Goal: Task Accomplishment & Management: Use online tool/utility

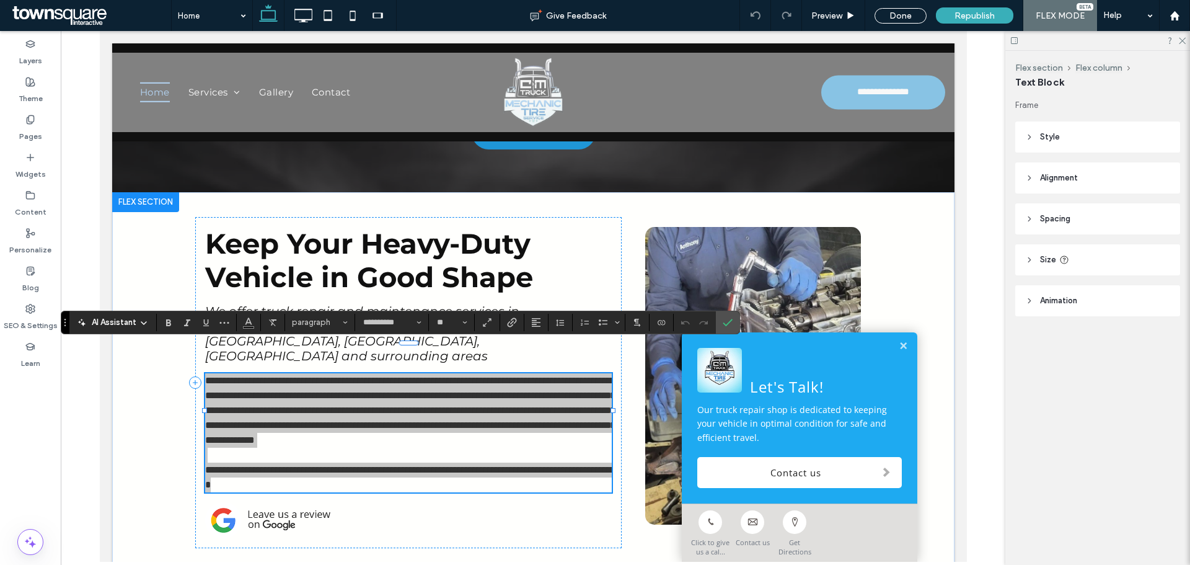
click at [125, 322] on span "AI Assistant" at bounding box center [114, 322] width 45 height 12
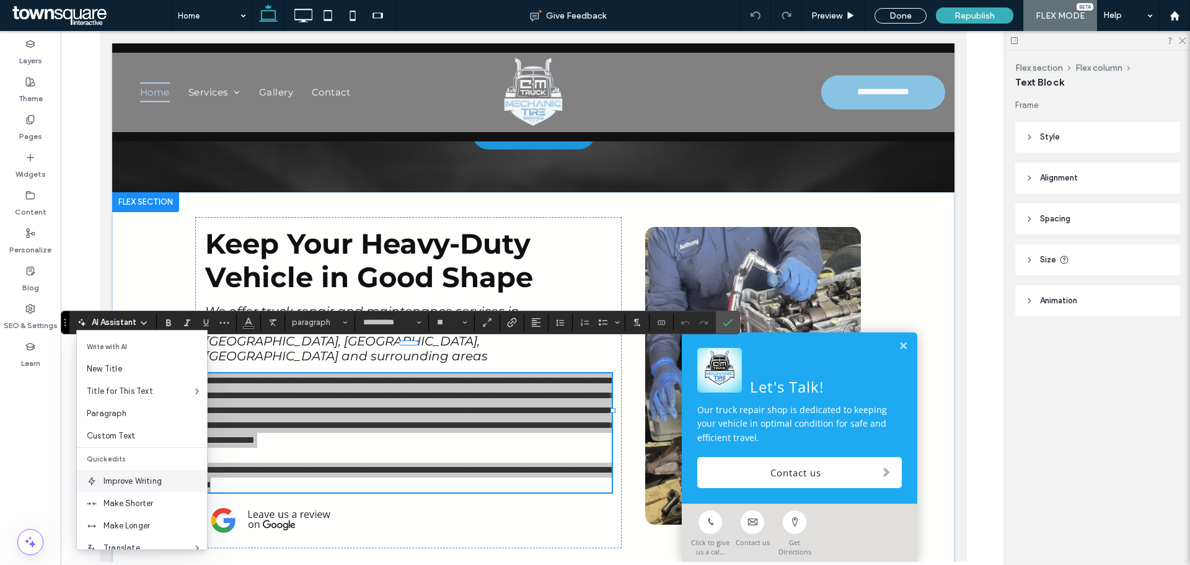
click at [112, 481] on span "Improve Writing" at bounding box center [156, 481] width 104 height 12
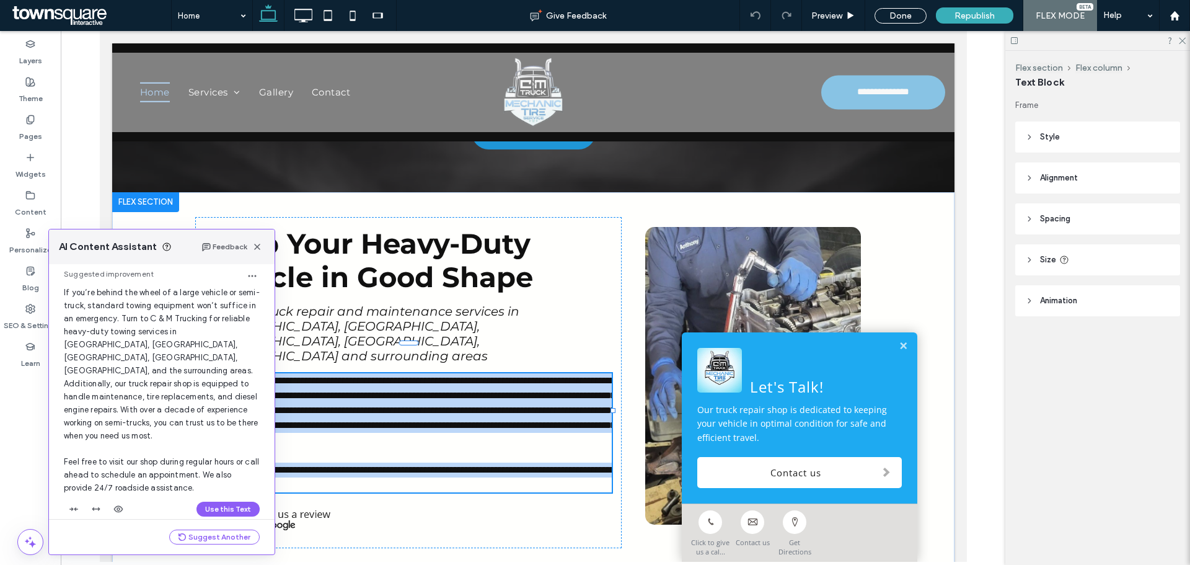
scroll to position [40, 0]
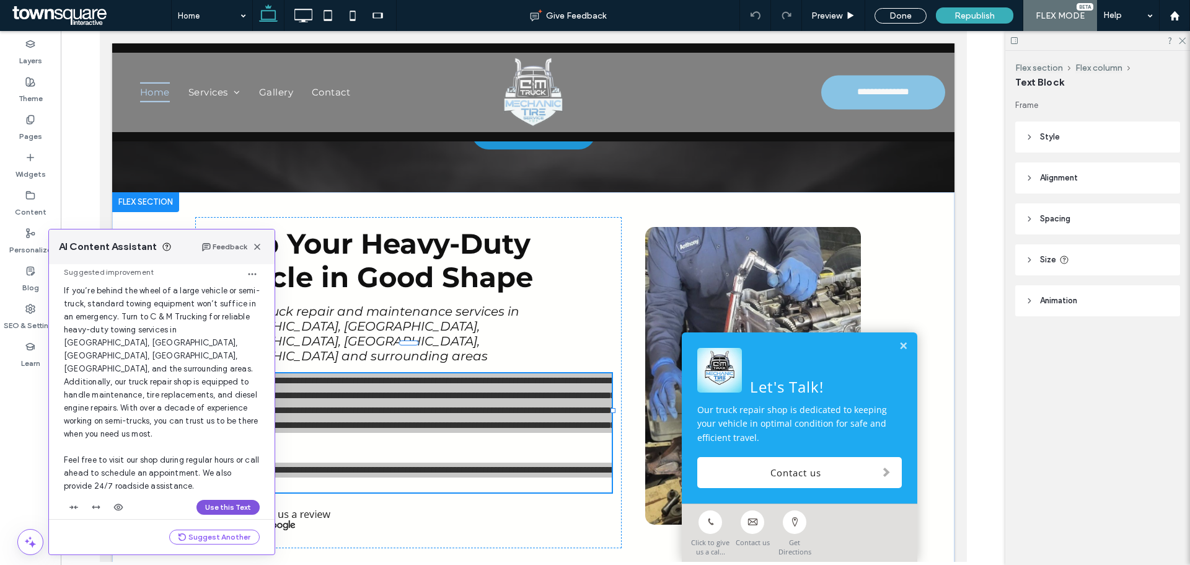
click at [204, 500] on button "Use this Text" at bounding box center [228, 507] width 63 height 15
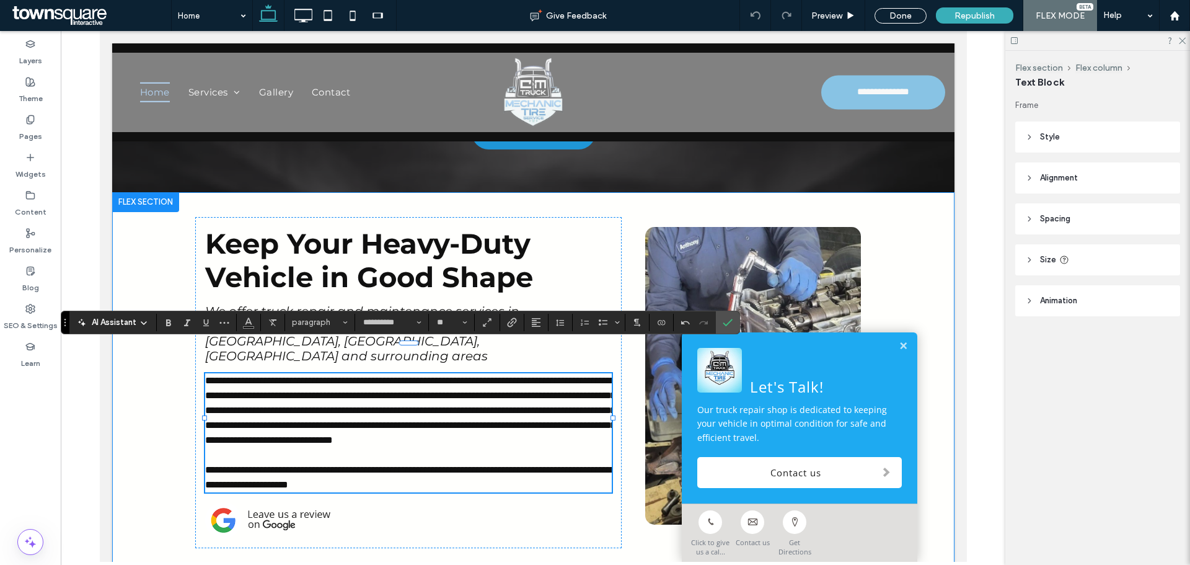
click at [143, 388] on div "**********" at bounding box center [533, 382] width 843 height 381
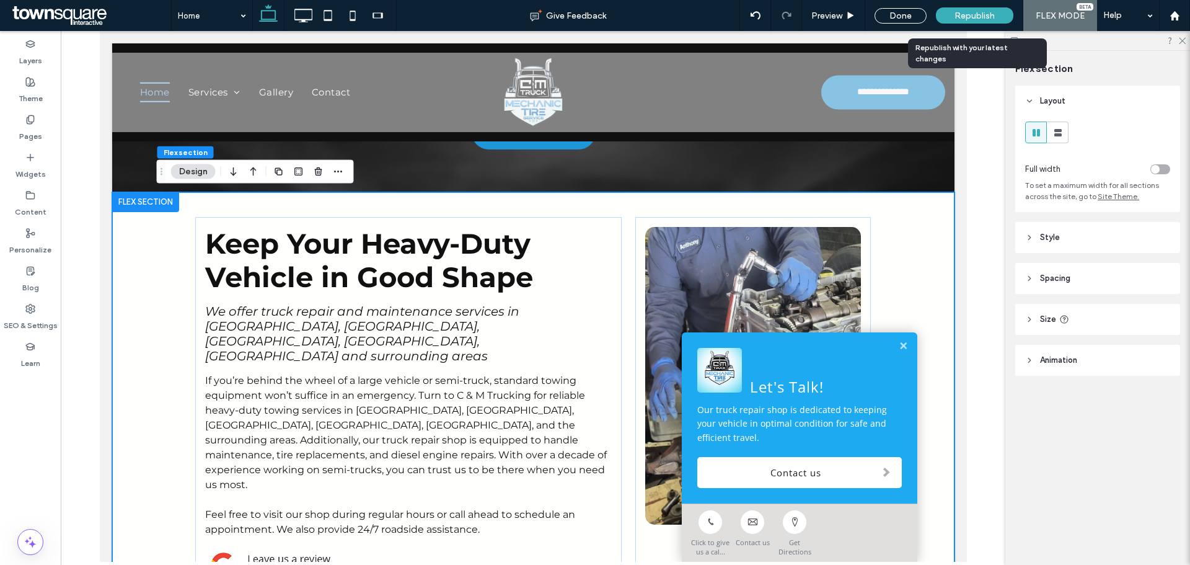
click at [990, 16] on span "Republish" at bounding box center [975, 16] width 40 height 11
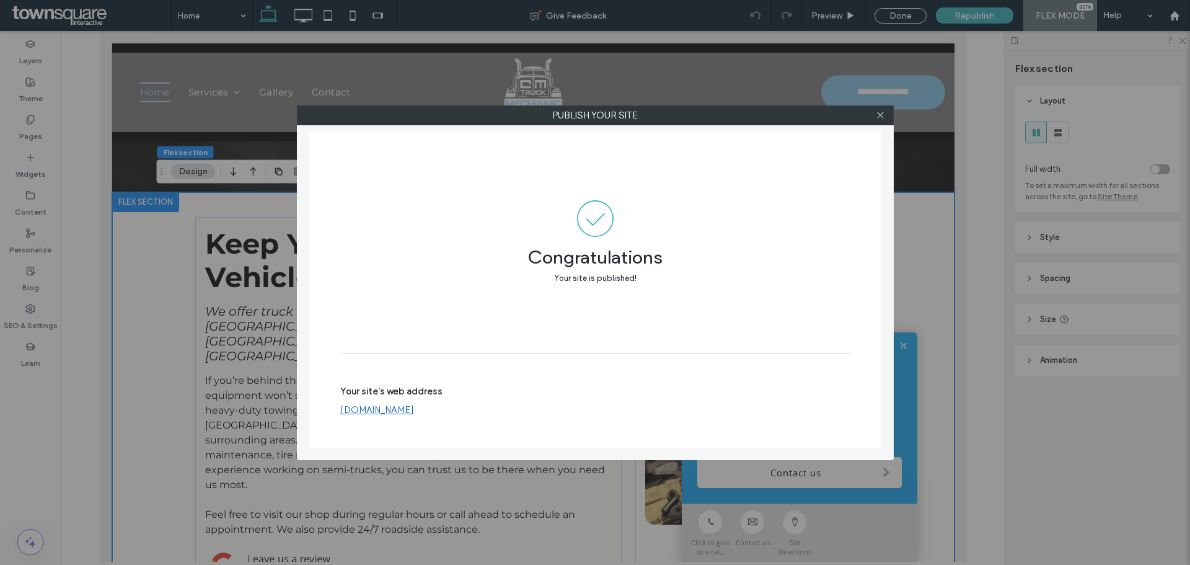
click at [686, 128] on div "Publish your site Congratulations Your site is published! Your site's web addre…" at bounding box center [595, 282] width 597 height 355
click at [883, 114] on icon at bounding box center [880, 114] width 9 height 9
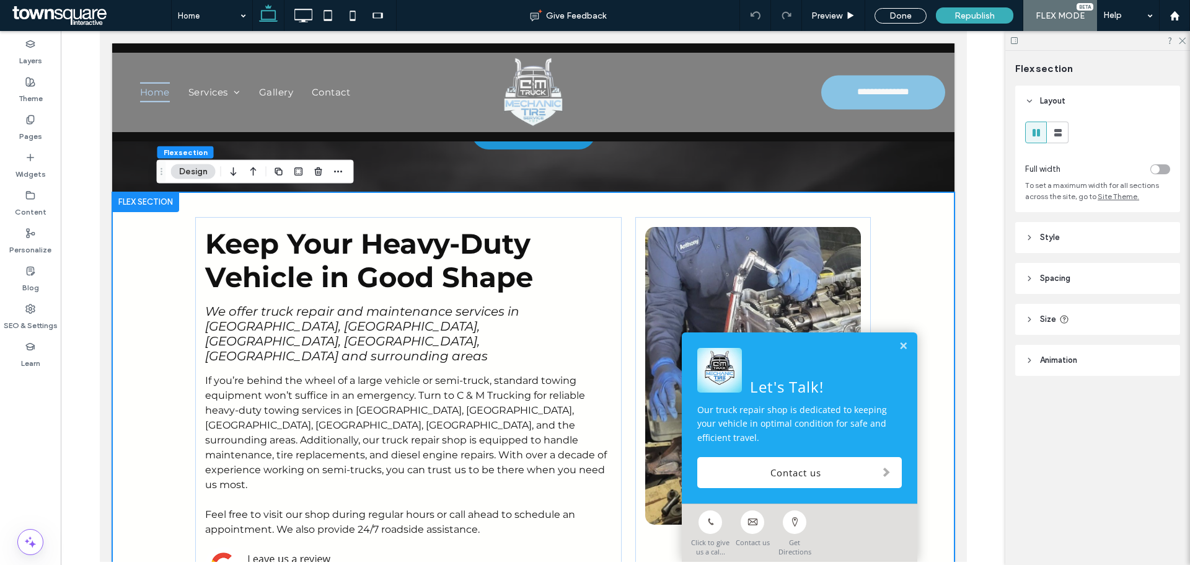
click at [1003, 175] on div at bounding box center [533, 296] width 945 height 531
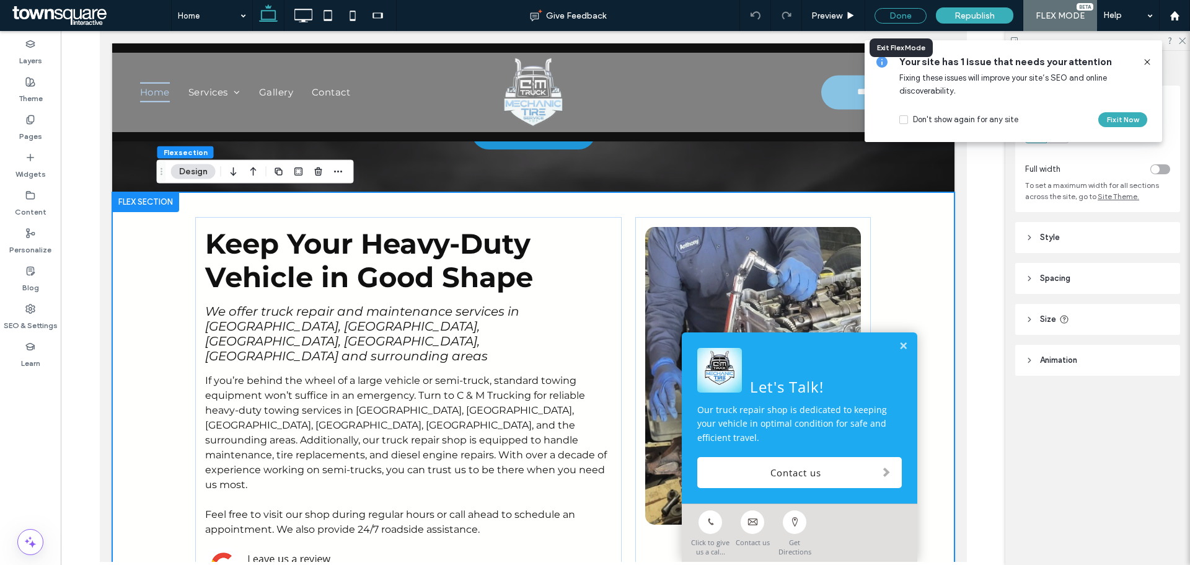
click at [921, 13] on div "Done" at bounding box center [901, 16] width 52 height 16
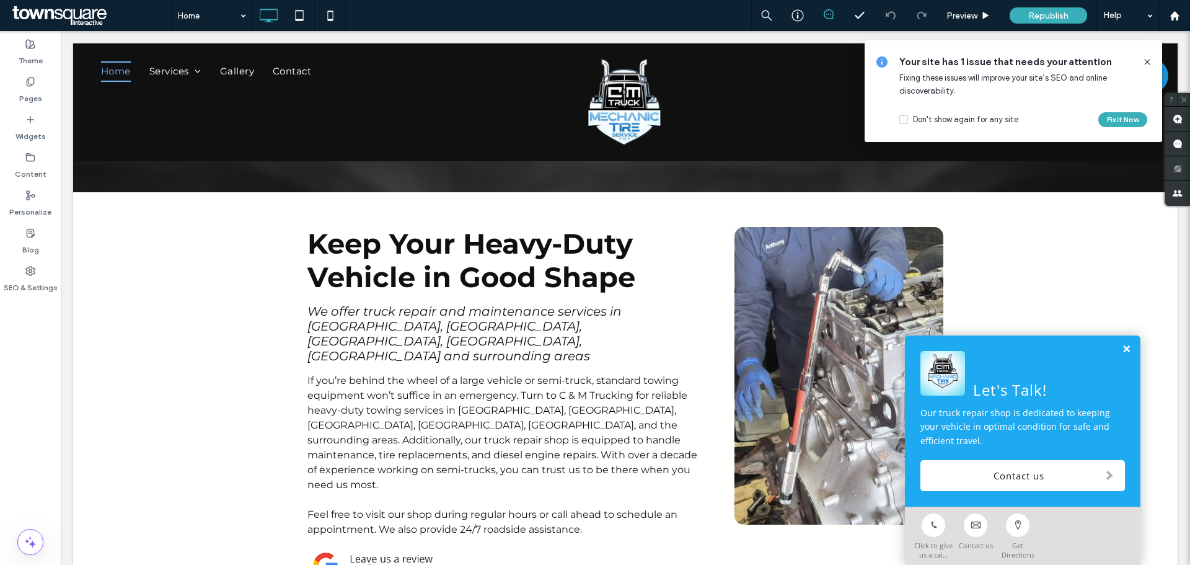
click at [1122, 351] on link at bounding box center [1126, 349] width 9 height 11
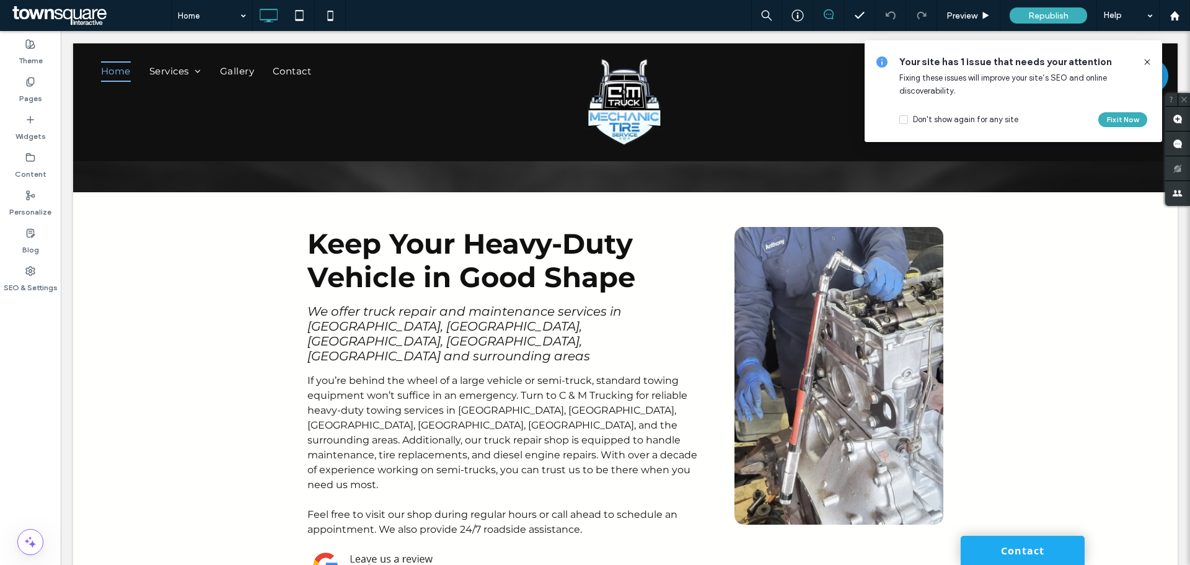
click at [1145, 59] on icon at bounding box center [1148, 62] width 10 height 10
